Goal: Task Accomplishment & Management: Manage account settings

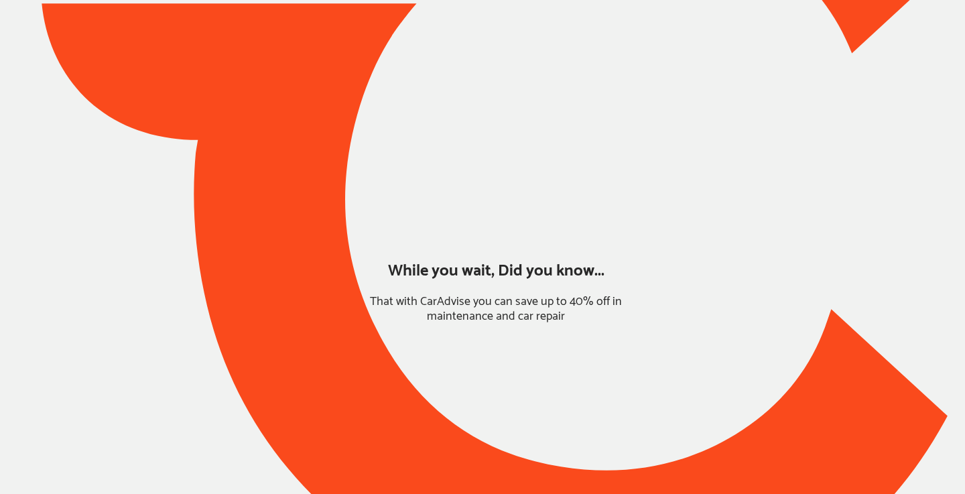
type input "**********"
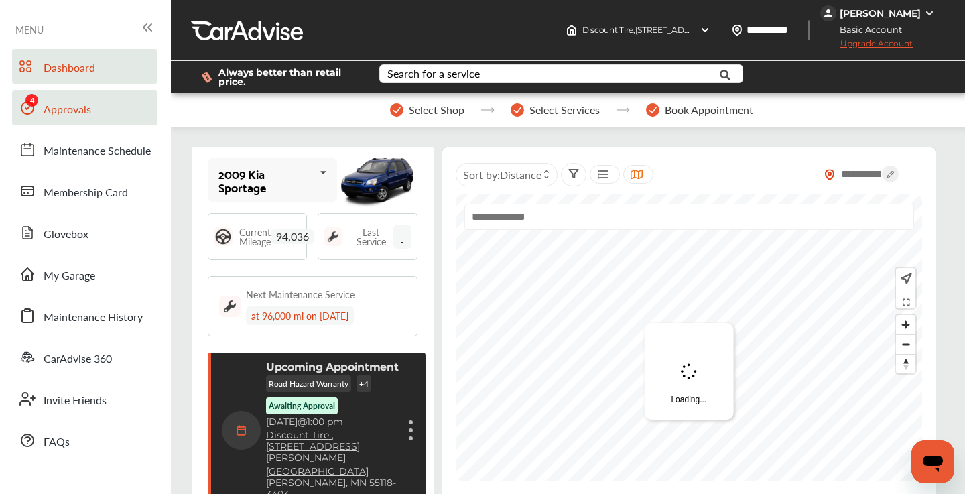
click at [87, 108] on span "Approvals" at bounding box center [68, 109] width 48 height 17
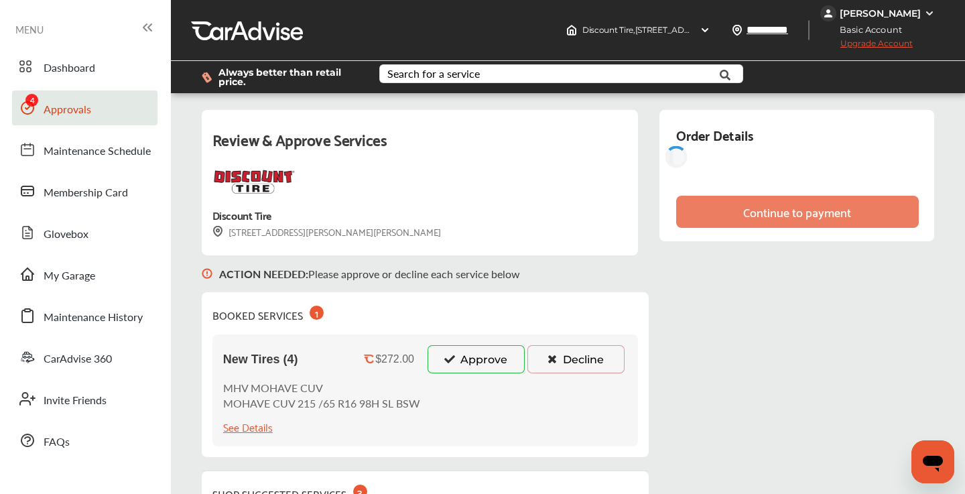
click at [486, 360] on button "Approve" at bounding box center [475, 359] width 97 height 28
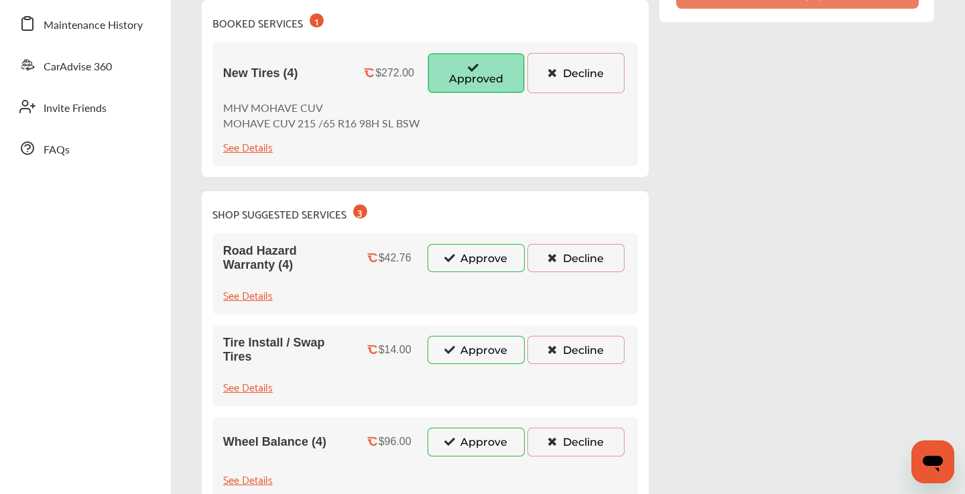
scroll to position [303, 0]
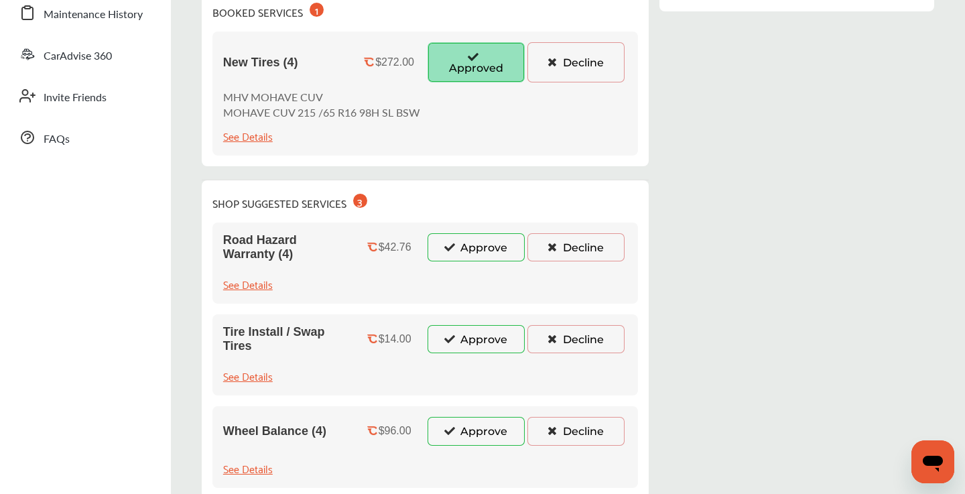
click at [470, 251] on button "Approve" at bounding box center [475, 247] width 97 height 28
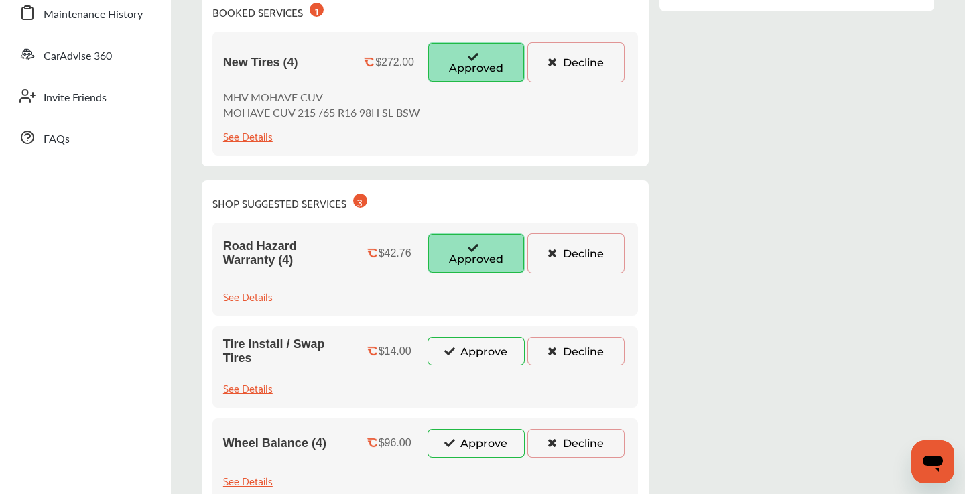
click at [459, 350] on button "Approve" at bounding box center [475, 351] width 97 height 28
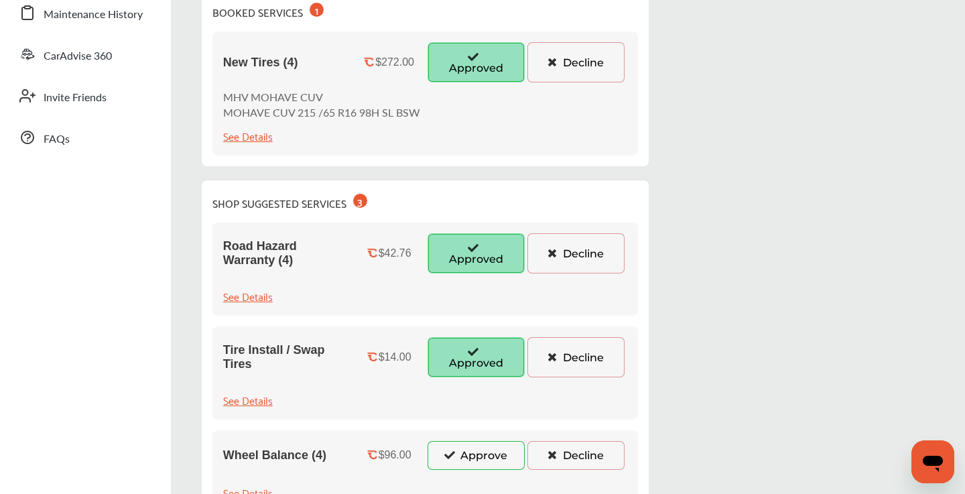
click at [460, 458] on button "Approve" at bounding box center [475, 455] width 97 height 28
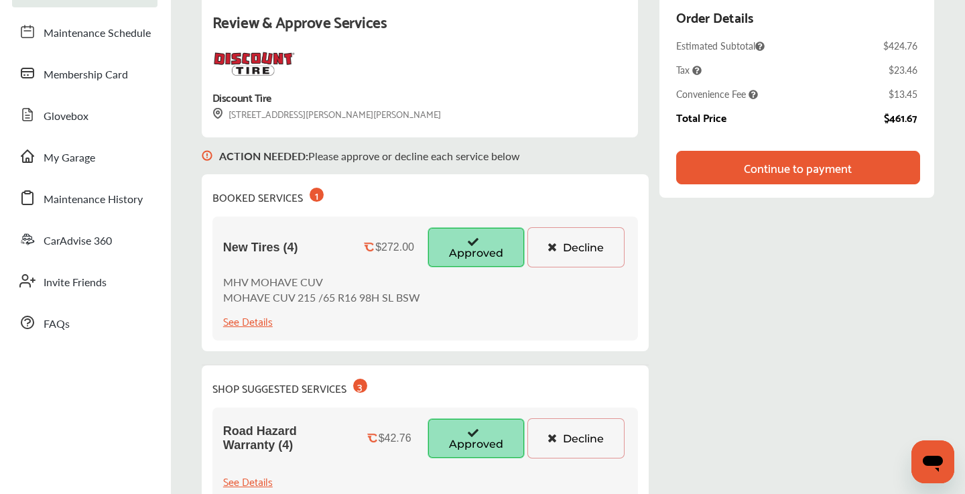
scroll to position [117, 0]
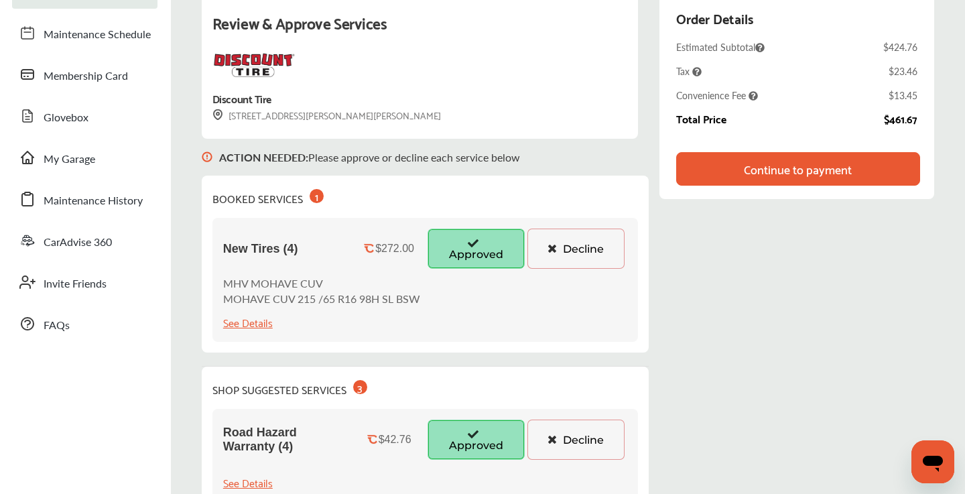
click at [257, 324] on div "See Details" at bounding box center [248, 322] width 50 height 18
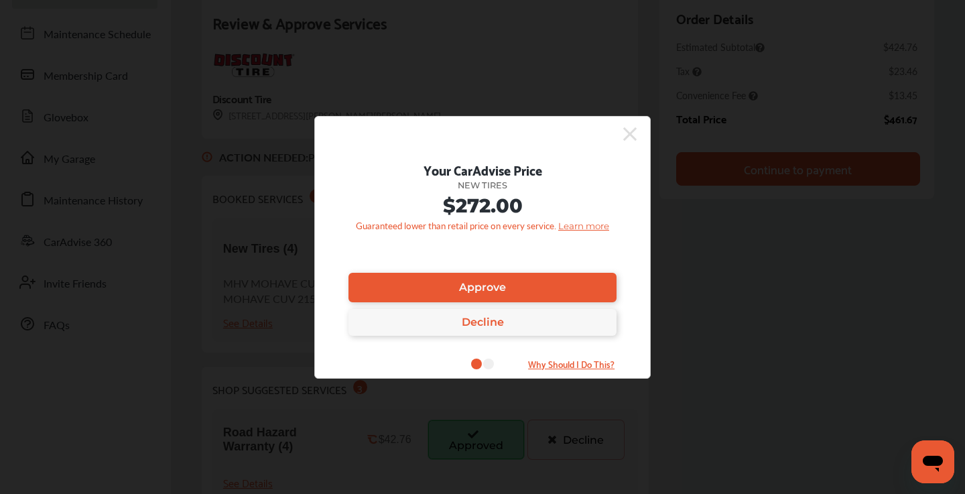
click at [632, 130] on icon at bounding box center [629, 133] width 13 height 13
